Goal: Go to known website: Go to known website

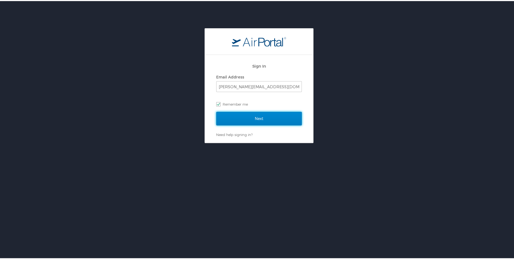
click at [238, 118] on input "Next" at bounding box center [259, 118] width 86 height 14
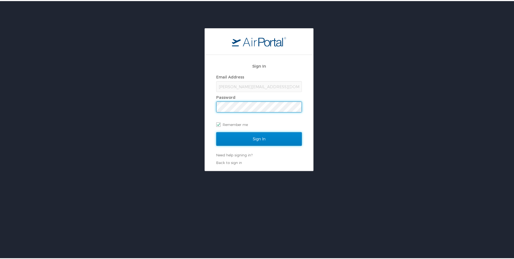
click at [247, 137] on input "Sign In" at bounding box center [259, 138] width 86 height 14
